Goal: Find specific page/section: Find specific page/section

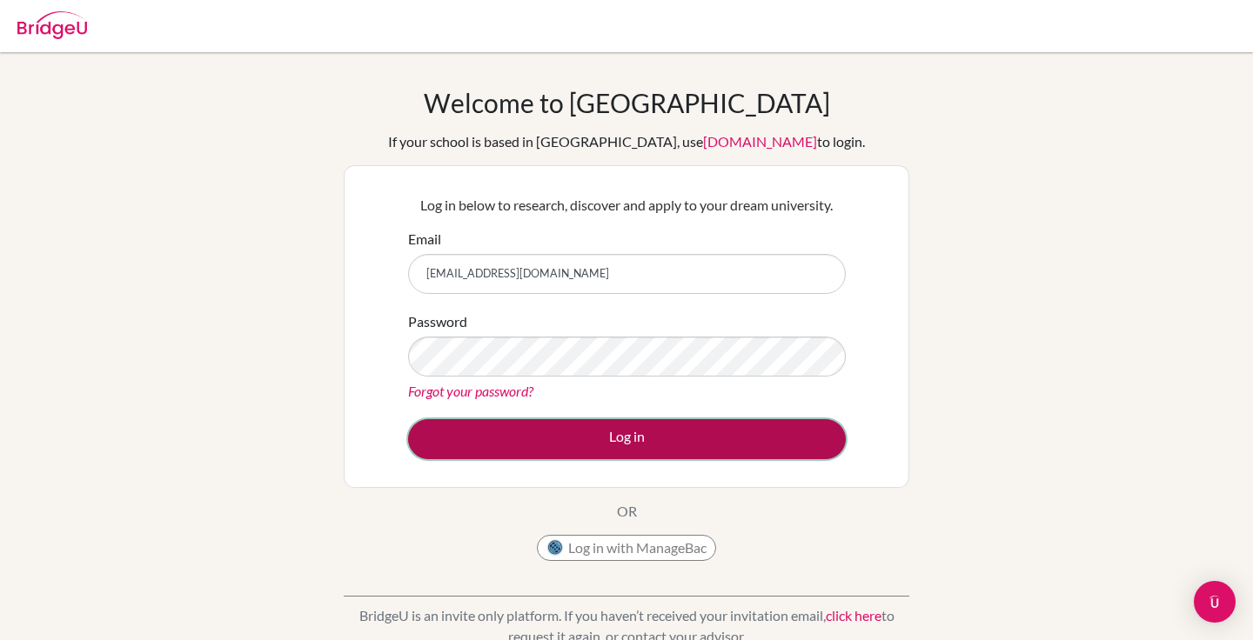
click at [538, 426] on button "Log in" at bounding box center [627, 439] width 438 height 40
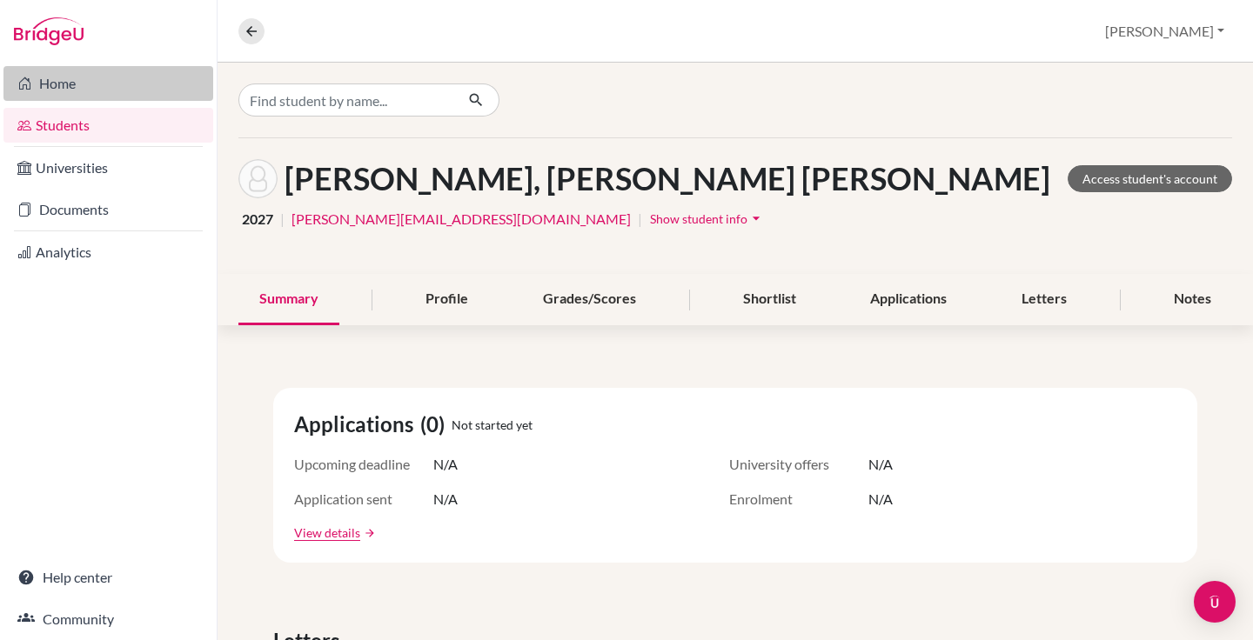
click at [57, 76] on link "Home" at bounding box center [108, 83] width 210 height 35
